Goal: Task Accomplishment & Management: Manage account settings

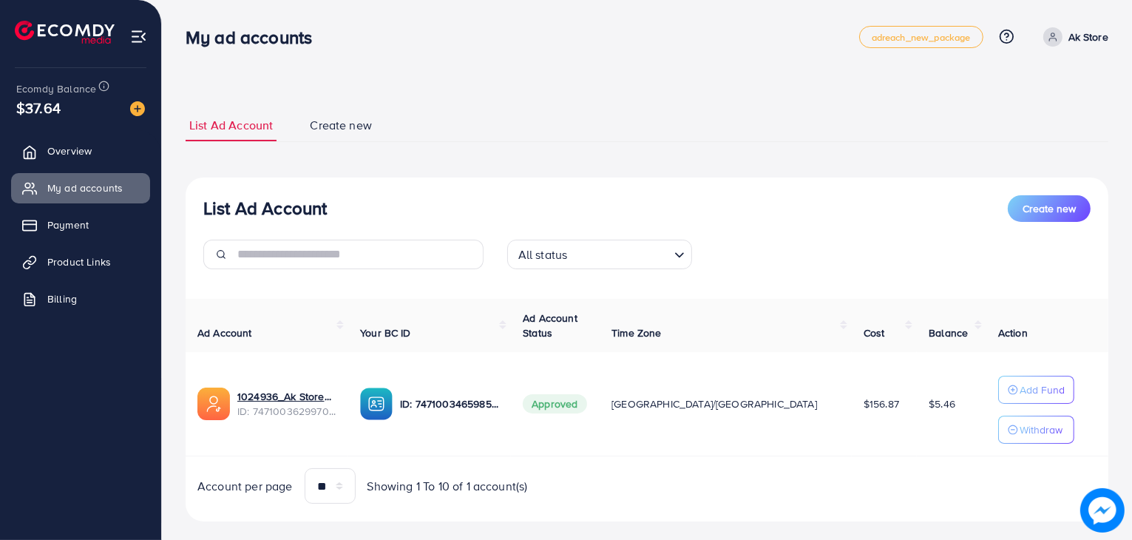
click at [108, 0] on html "**********" at bounding box center [566, 270] width 1132 height 540
click at [509, 111] on ul "List Ad Account Create new" at bounding box center [647, 125] width 922 height 33
click at [497, 255] on div "All status Loading..." at bounding box center [647, 259] width 304 height 41
